Goal: Task Accomplishment & Management: Manage account settings

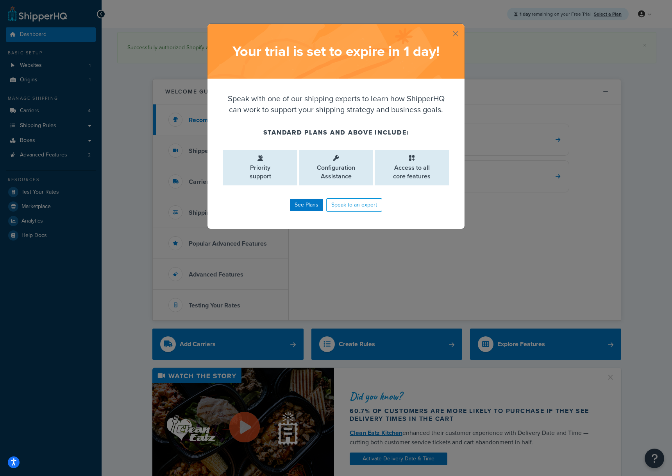
click at [463, 26] on button "button" at bounding box center [464, 25] width 2 height 2
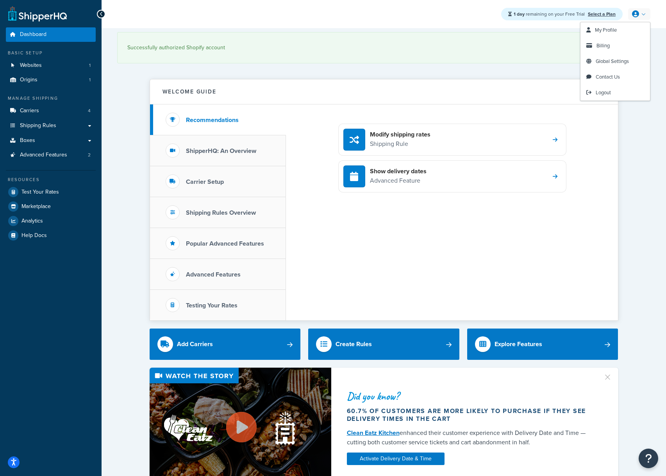
click at [647, 11] on link at bounding box center [639, 14] width 22 height 12
click at [603, 32] on span "My Profile" at bounding box center [606, 29] width 22 height 7
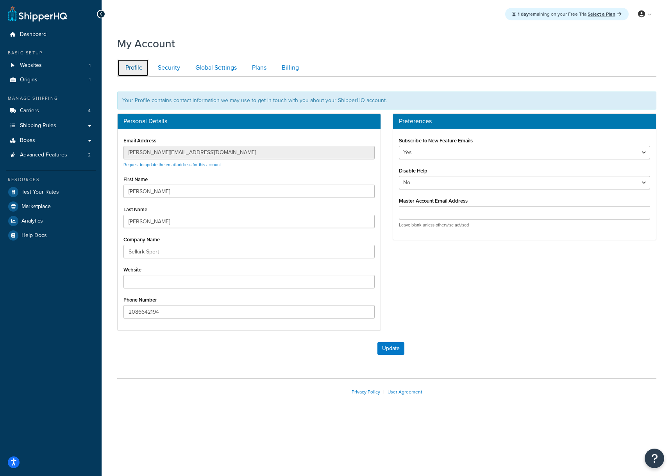
click at [120, 65] on link "Profile" at bounding box center [133, 68] width 32 height 18
click at [367, 53] on div "My Account Contact Us Send Us A Message Contact Information Name * Email * Comp…" at bounding box center [387, 228] width 571 height 392
click at [45, 123] on span "Shipping Rules" at bounding box center [38, 125] width 36 height 7
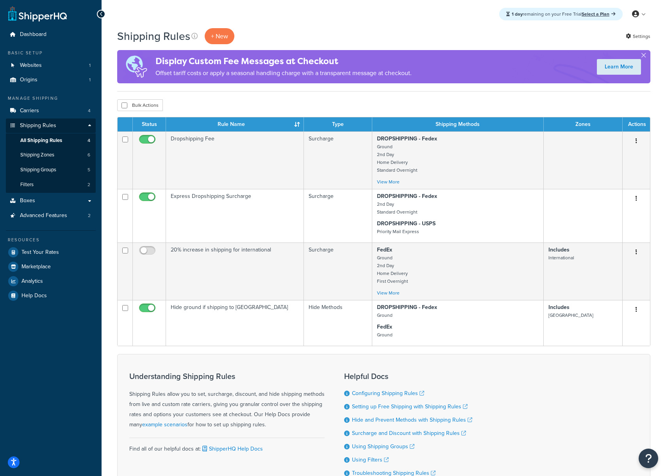
click at [227, 97] on div "Shipping Rules + New Settings Display Custom Fee Messages at Checkout Offset ta…" at bounding box center [384, 274] width 565 height 493
click at [48, 205] on link "Boxes" at bounding box center [51, 200] width 90 height 14
